Goal: Transaction & Acquisition: Purchase product/service

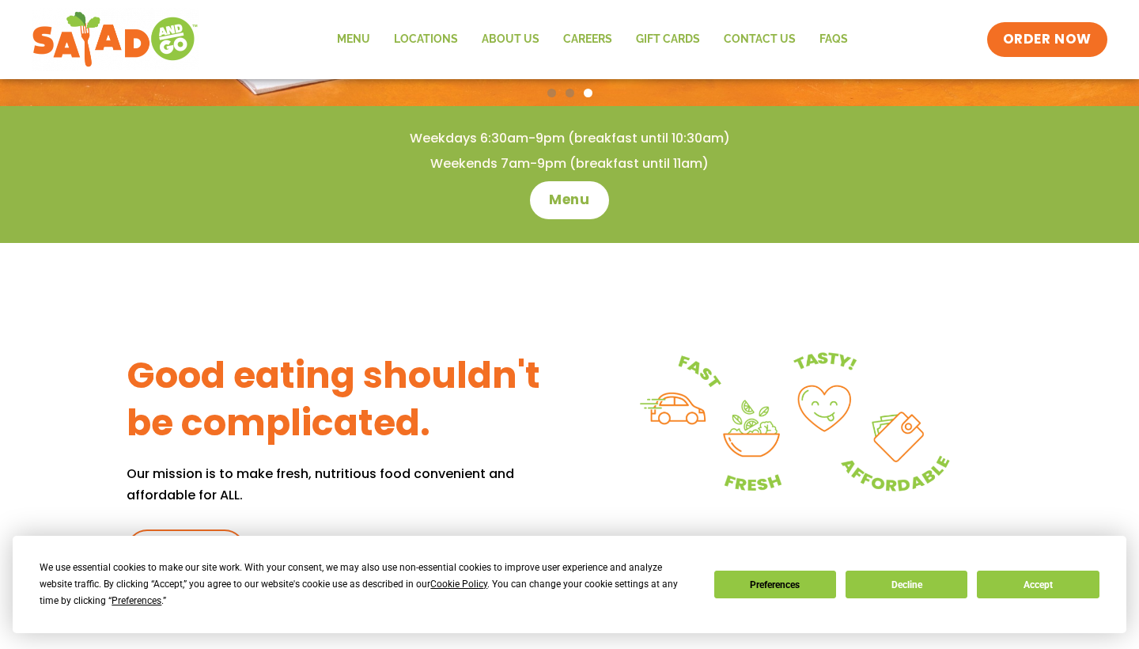
scroll to position [456, 0]
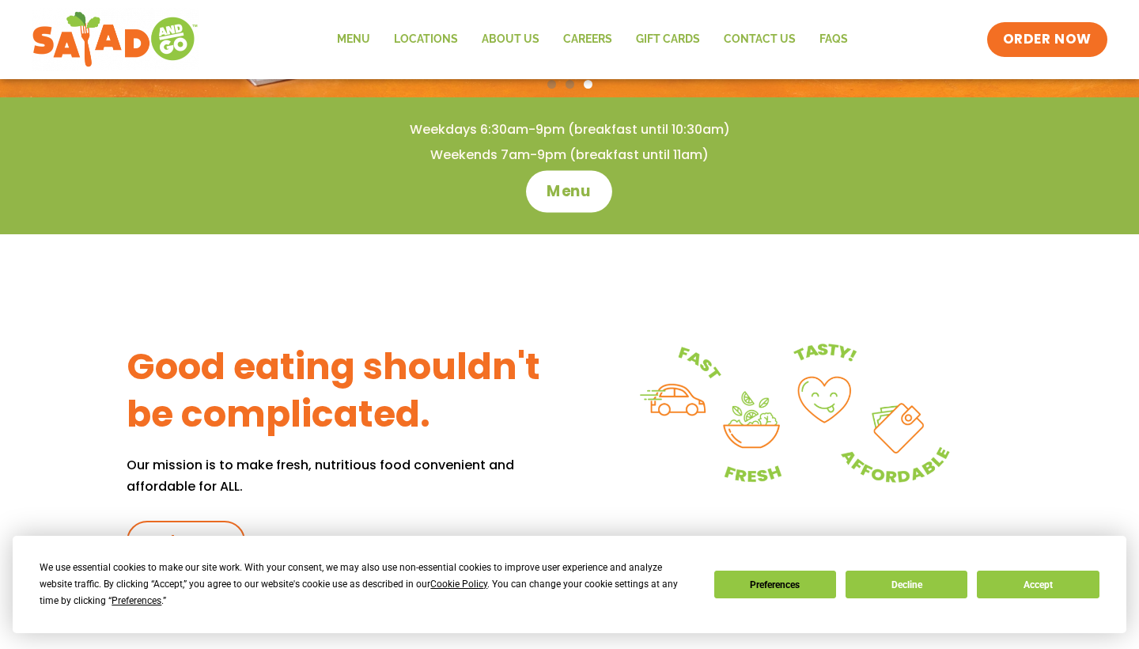
click at [573, 198] on span "Menu" at bounding box center [569, 191] width 45 height 21
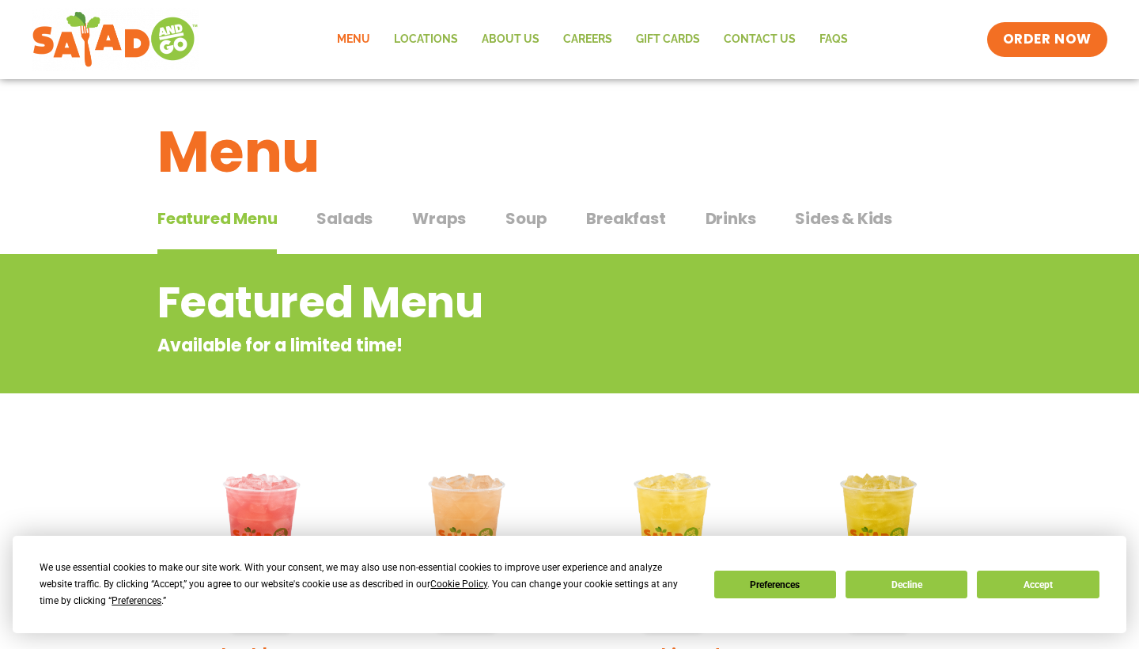
click at [527, 221] on span "Soup" at bounding box center [525, 218] width 41 height 24
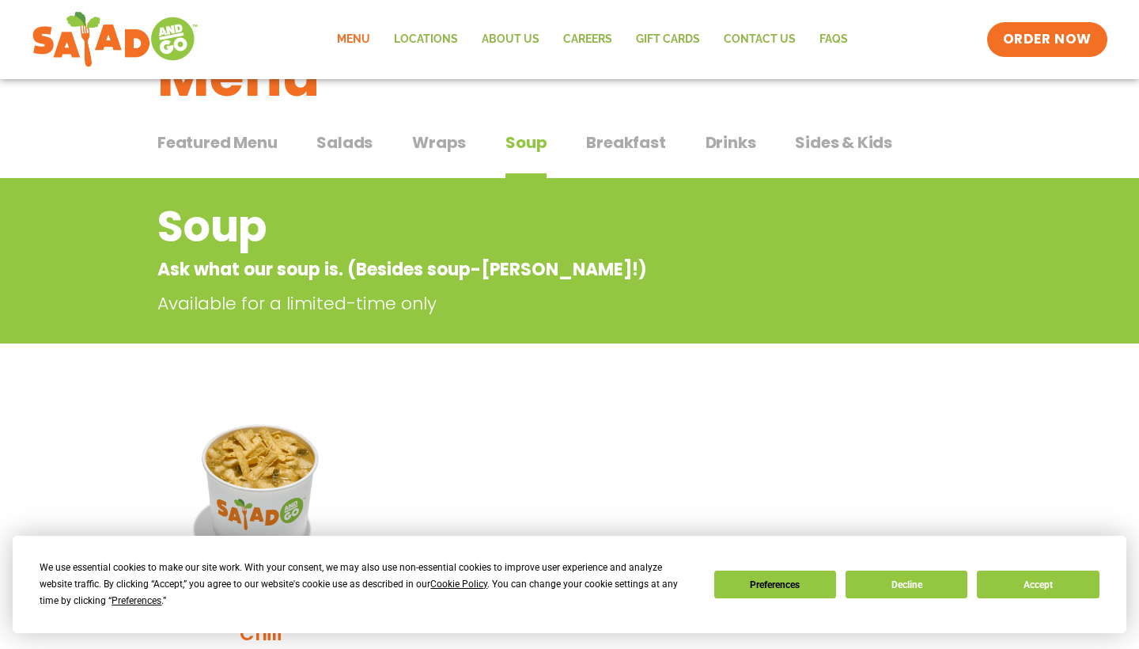
scroll to position [-1, 0]
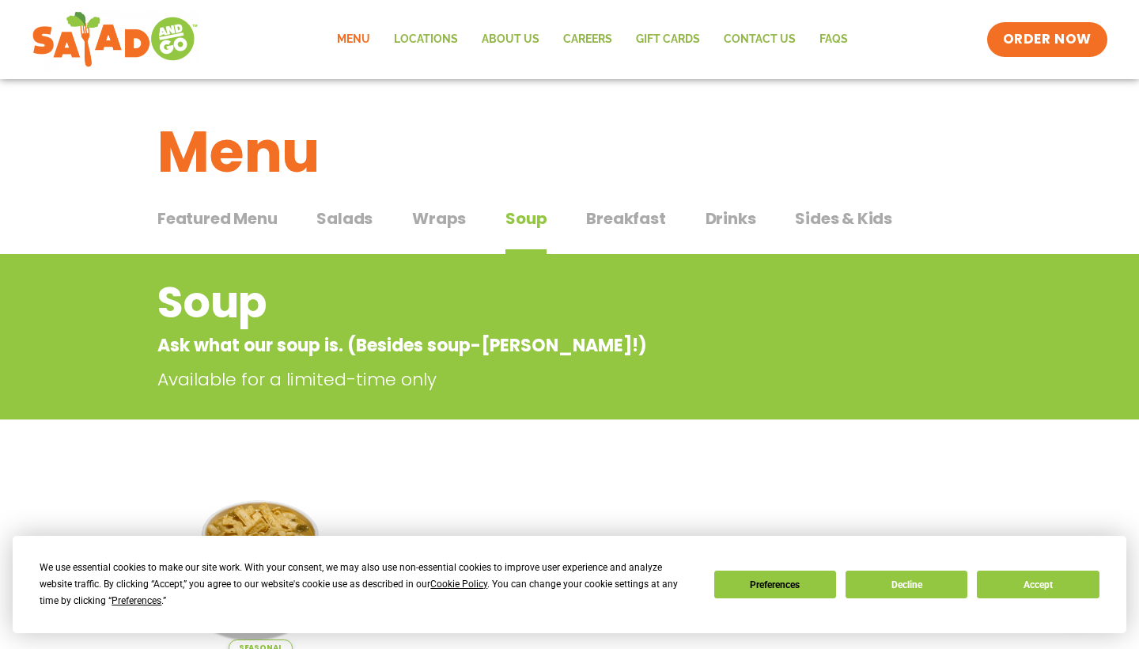
click at [428, 223] on span "Wraps" at bounding box center [439, 218] width 54 height 24
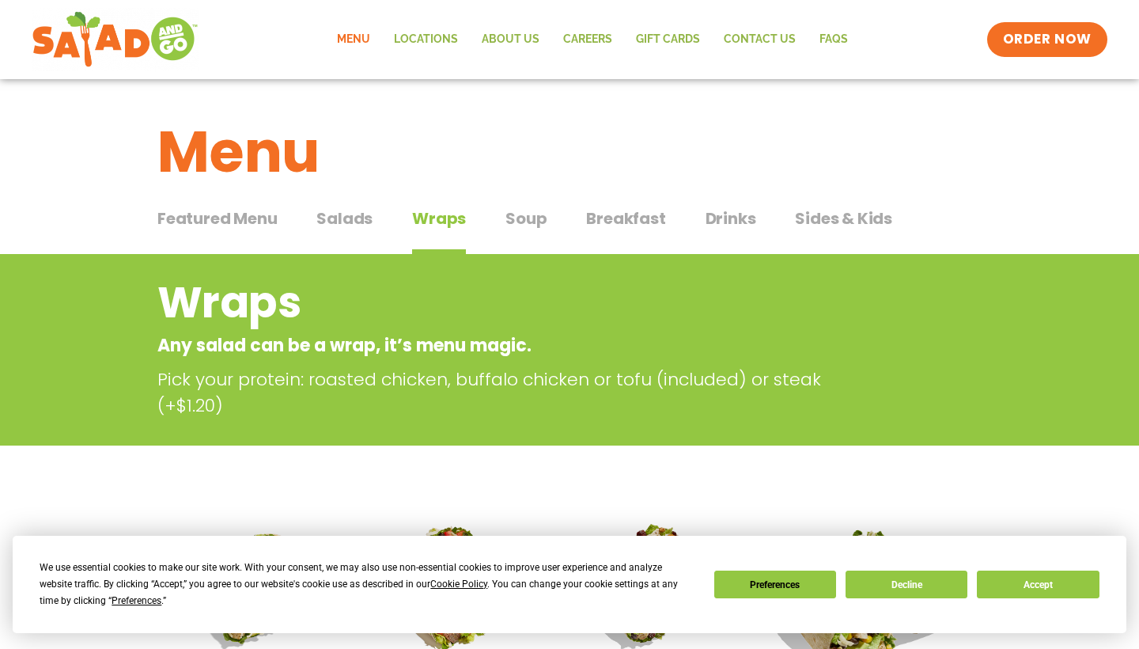
click at [354, 218] on span "Salads" at bounding box center [344, 218] width 56 height 24
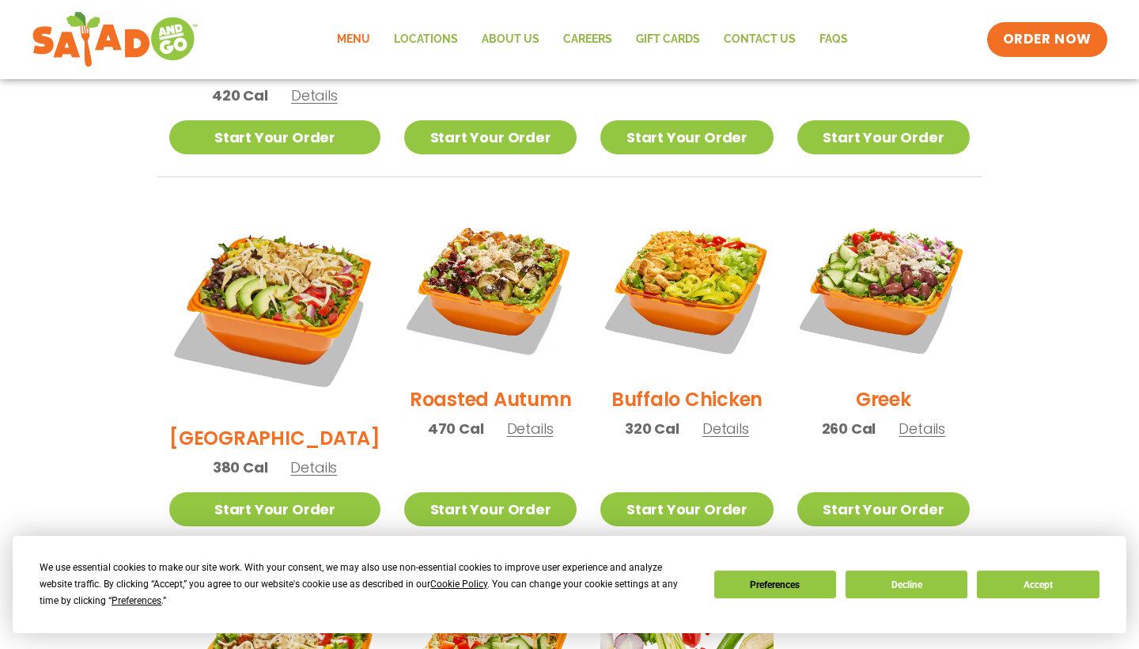
scroll to position [763, 0]
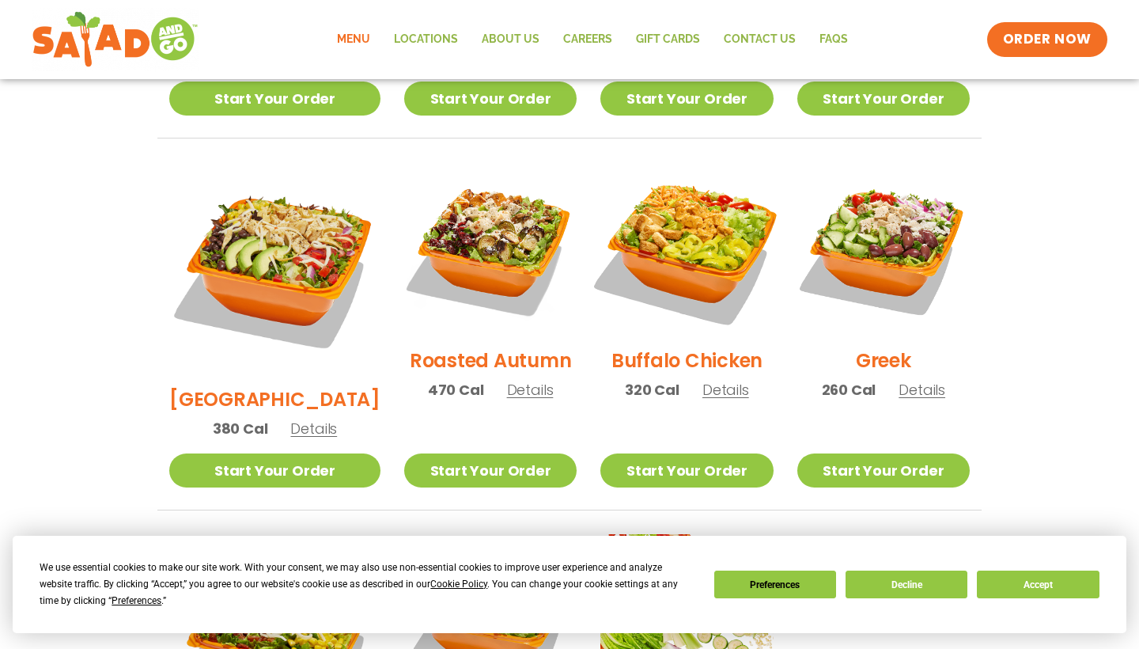
click at [665, 224] on img at bounding box center [686, 248] width 202 height 202
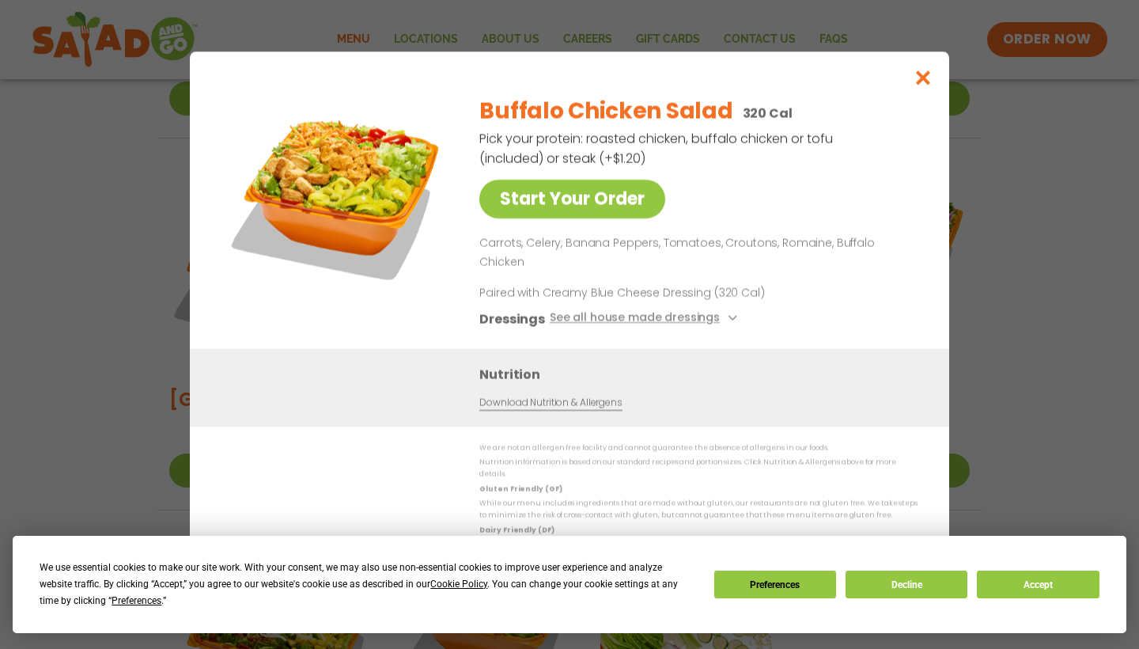
click at [925, 86] on icon "Close modal" at bounding box center [924, 78] width 20 height 17
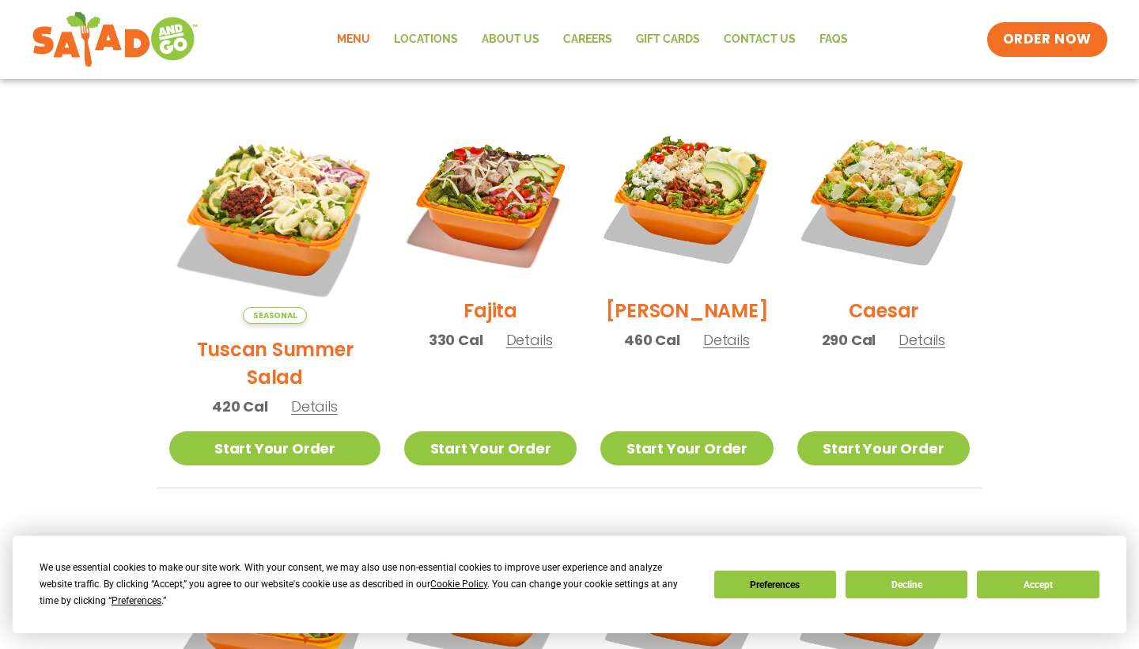
scroll to position [412, 0]
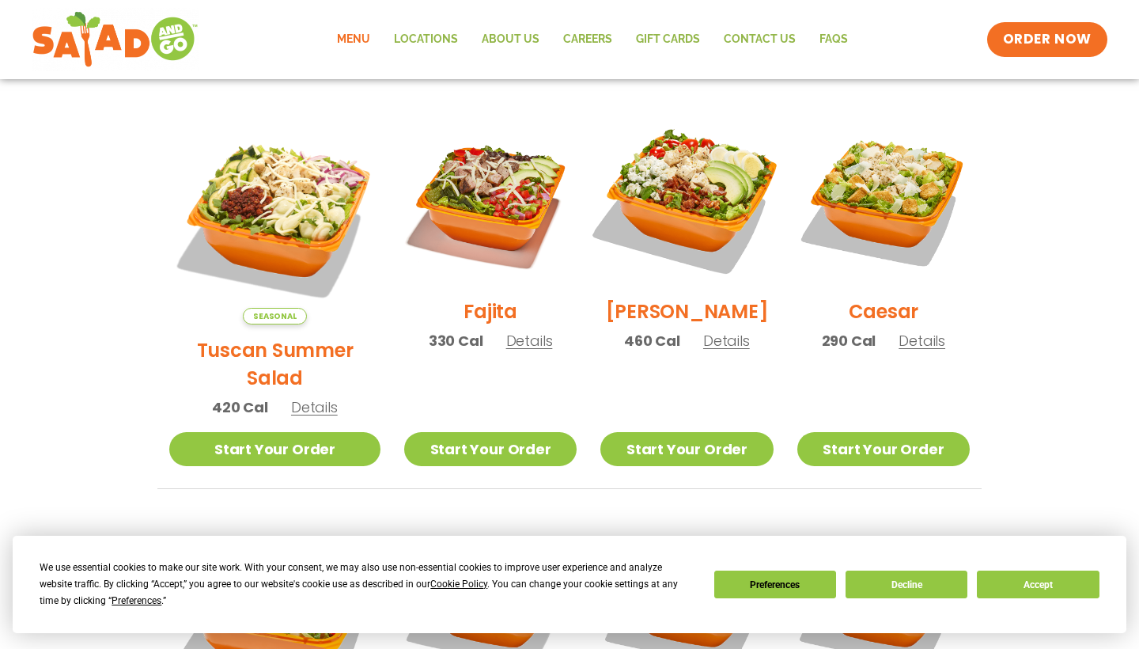
click at [672, 205] on img at bounding box center [686, 199] width 202 height 202
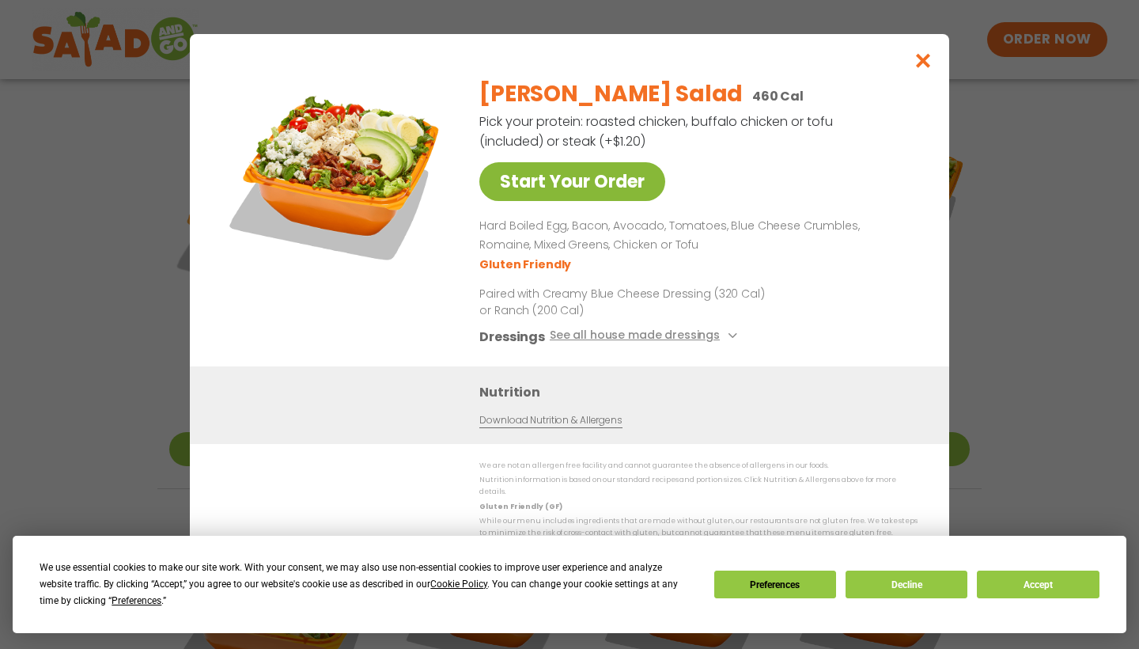
click at [619, 193] on link "Start Your Order" at bounding box center [572, 181] width 186 height 39
